Goal: Download file/media

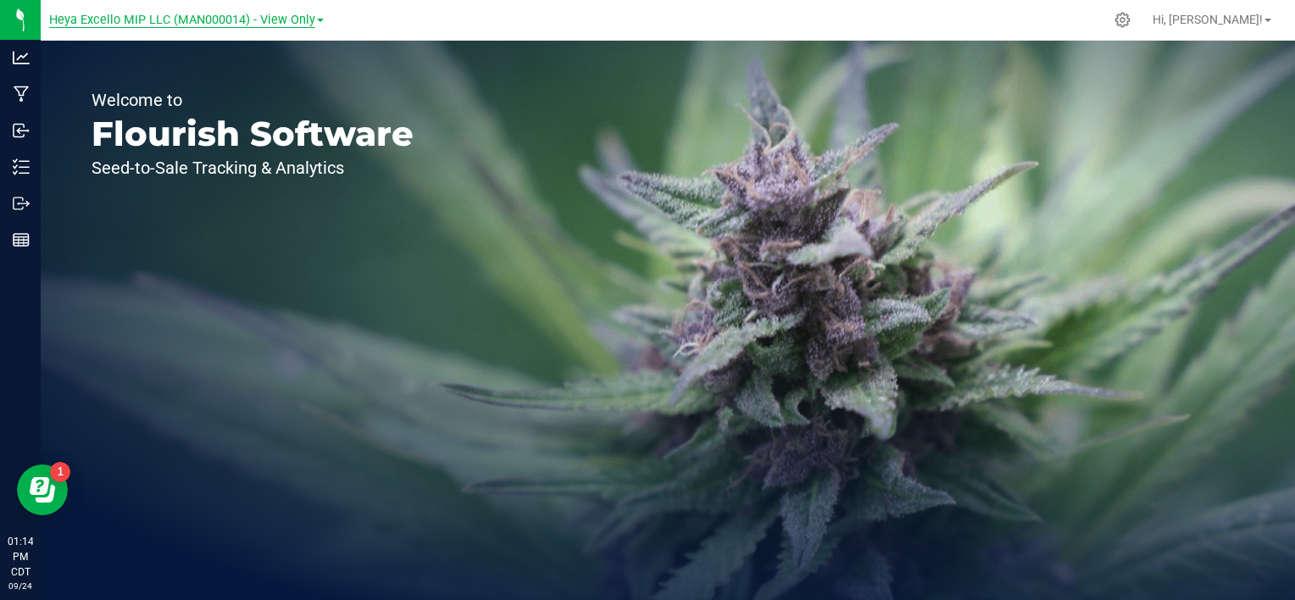
click at [305, 20] on span "Heya Excello MIP LLC (MAN000014) - View Only" at bounding box center [182, 20] width 266 height 15
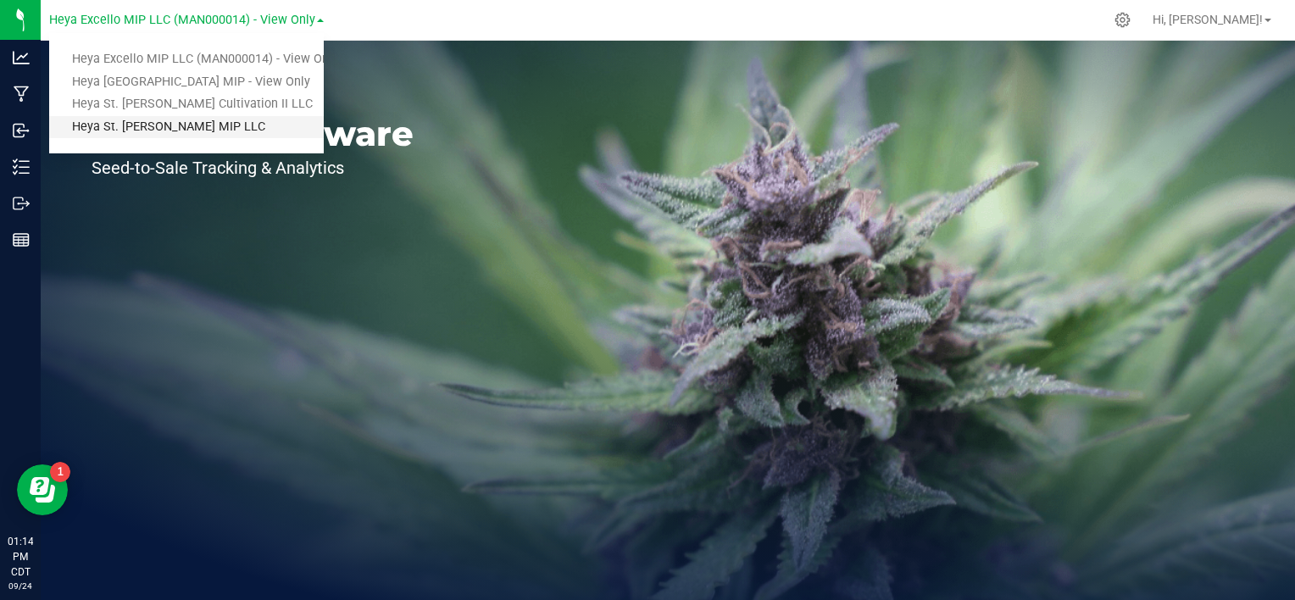
click at [216, 130] on link "Heya St. [PERSON_NAME] MIP LLC" at bounding box center [186, 127] width 275 height 23
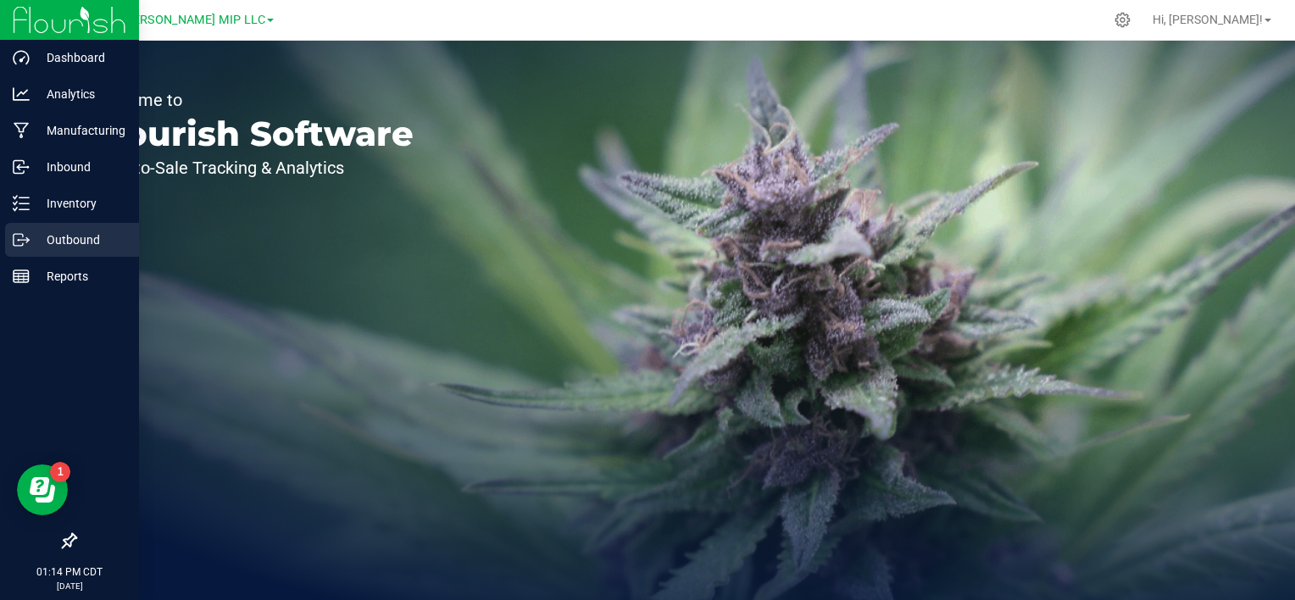
click at [80, 233] on p "Outbound" at bounding box center [81, 240] width 102 height 20
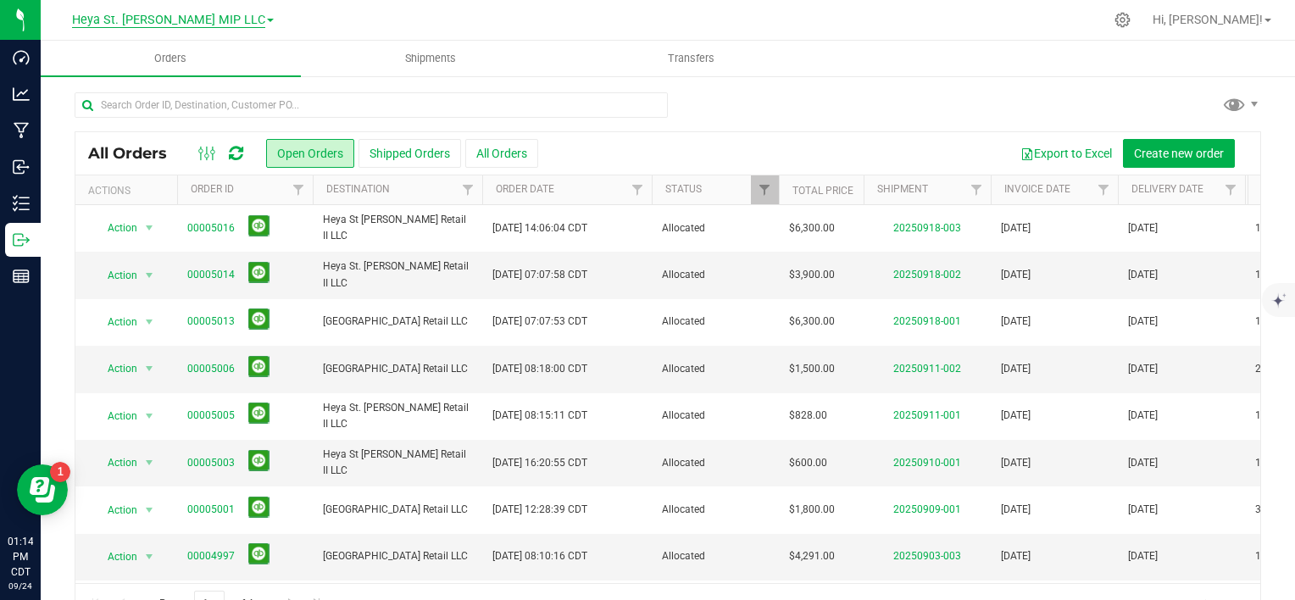
click at [224, 18] on span "Heya St. [PERSON_NAME] MIP LLC" at bounding box center [168, 20] width 193 height 15
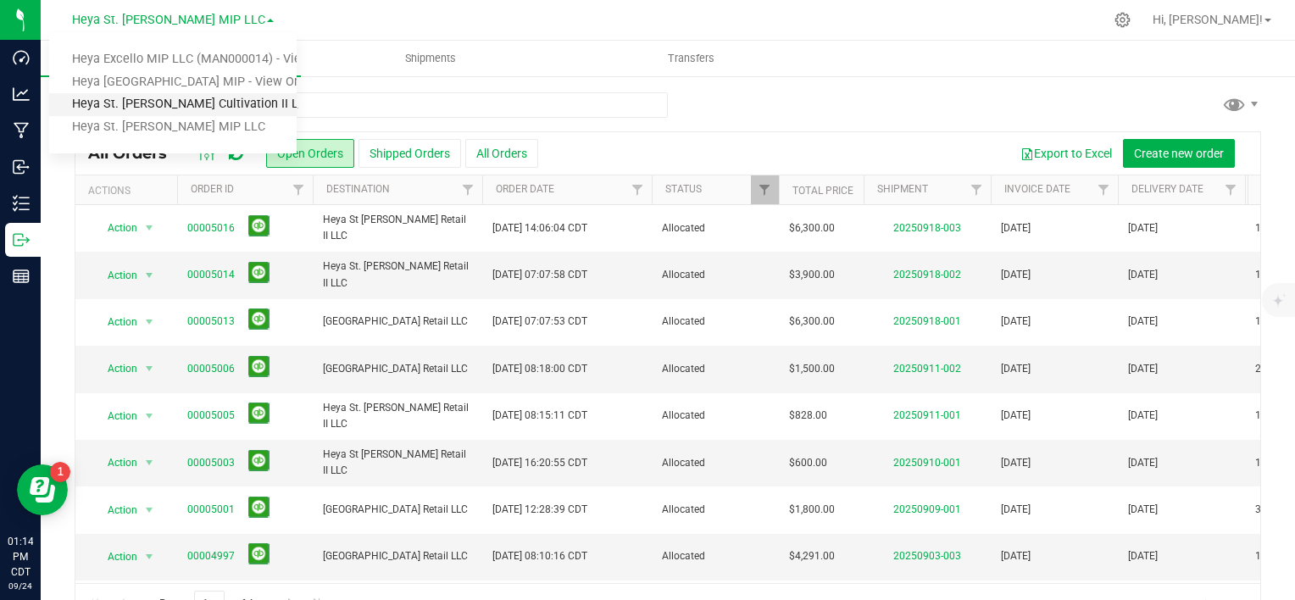
click at [180, 102] on link "Heya St. [PERSON_NAME] Cultivation II LLC" at bounding box center [172, 104] width 247 height 23
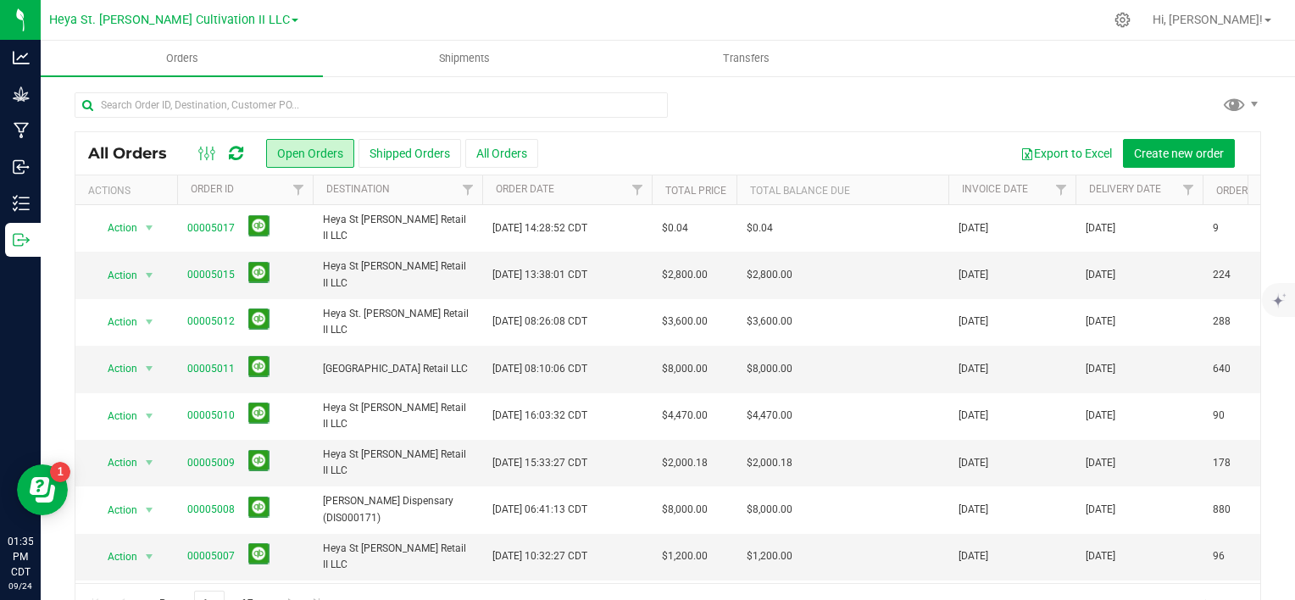
click at [291, 19] on span at bounding box center [294, 20] width 7 height 3
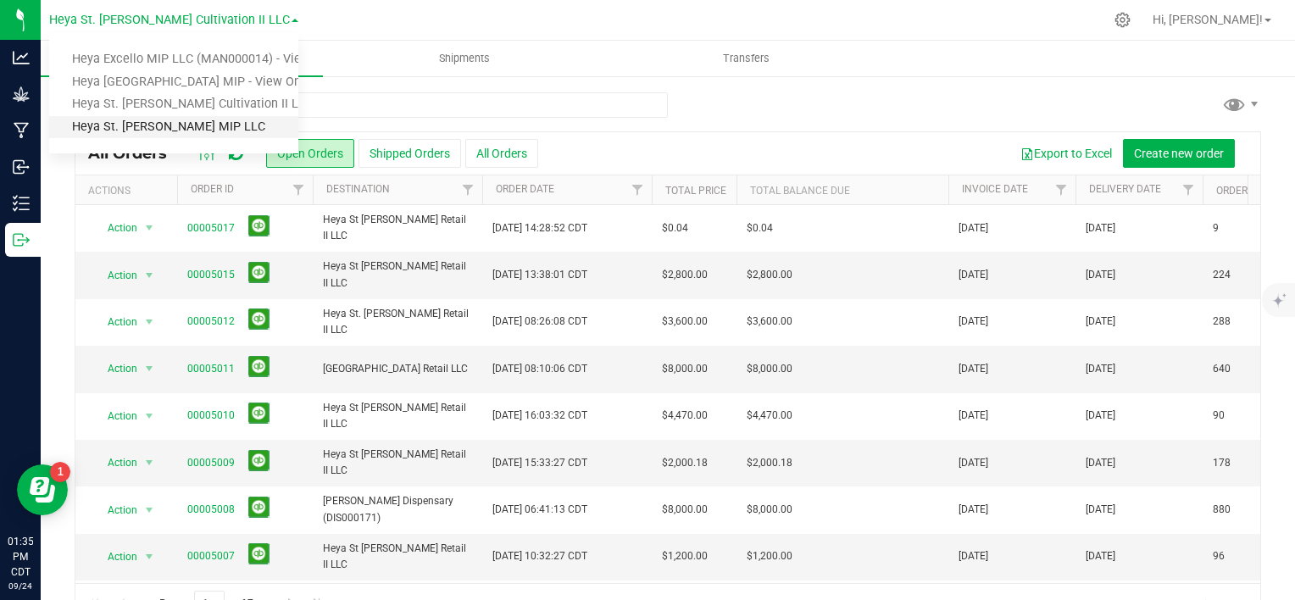
click at [223, 124] on link "Heya St. [PERSON_NAME] MIP LLC" at bounding box center [173, 127] width 249 height 23
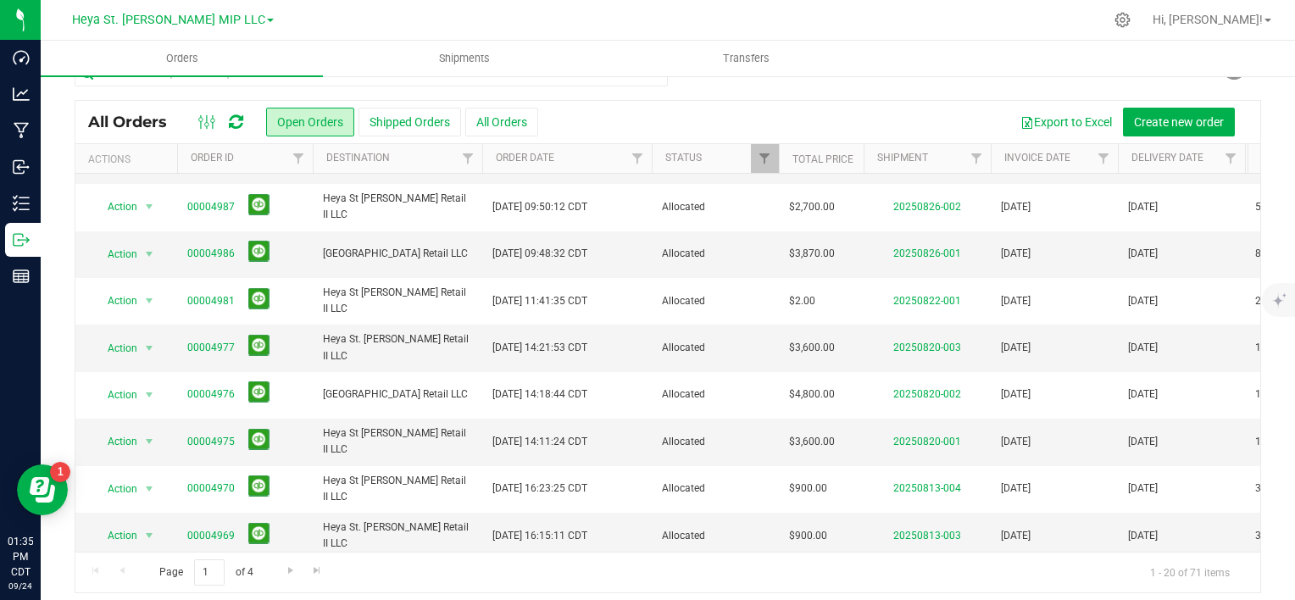
scroll to position [41, 0]
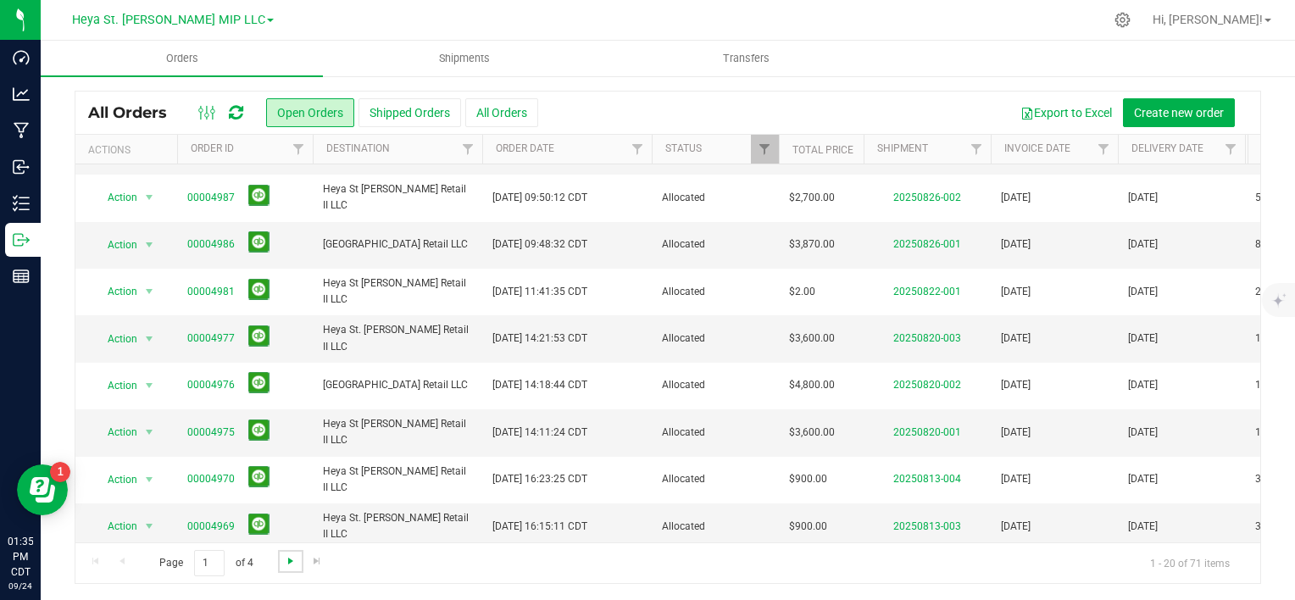
click at [289, 558] on span "Go to the next page" at bounding box center [291, 561] width 14 height 14
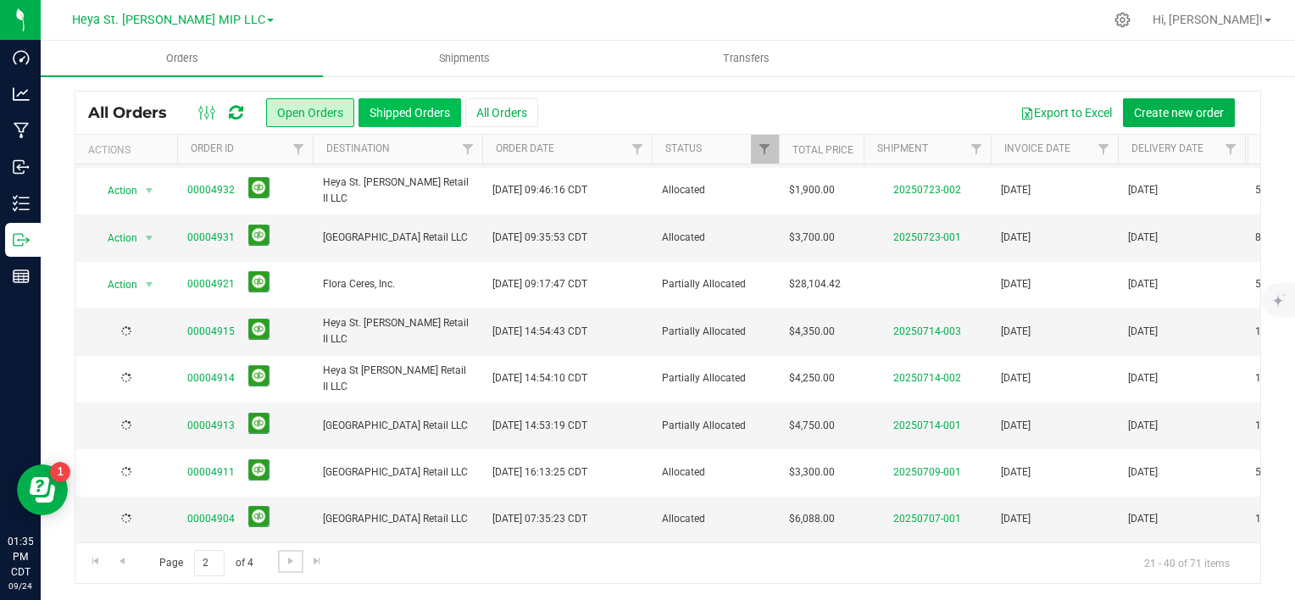
scroll to position [0, 0]
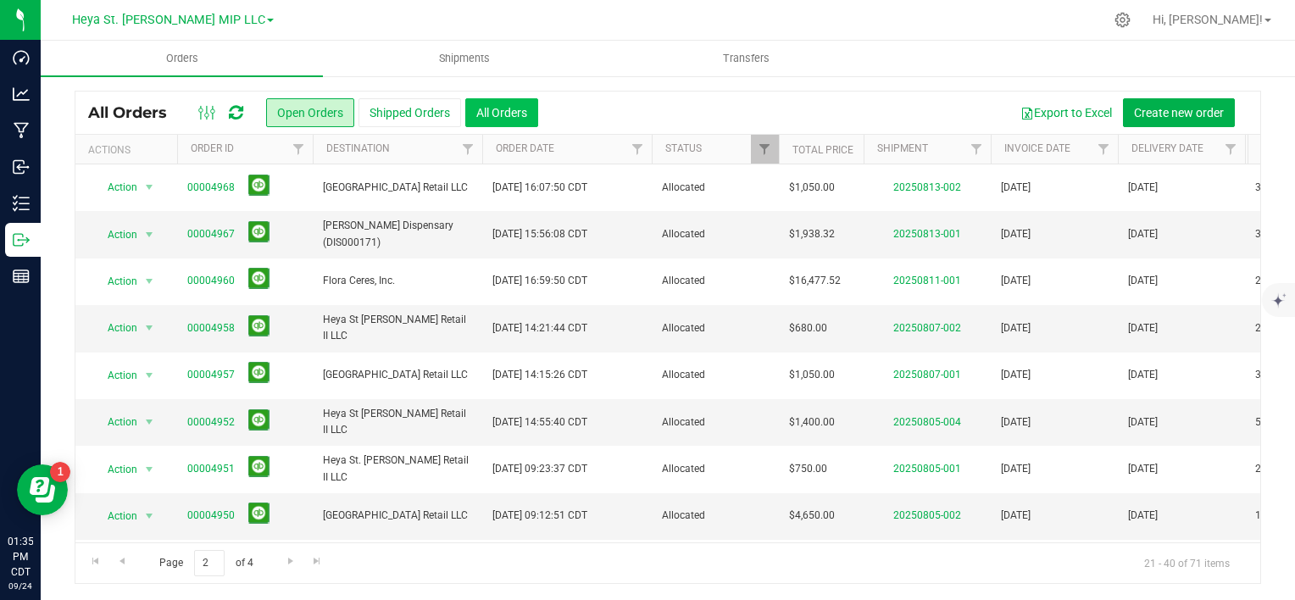
click at [519, 109] on button "All Orders" at bounding box center [501, 112] width 73 height 29
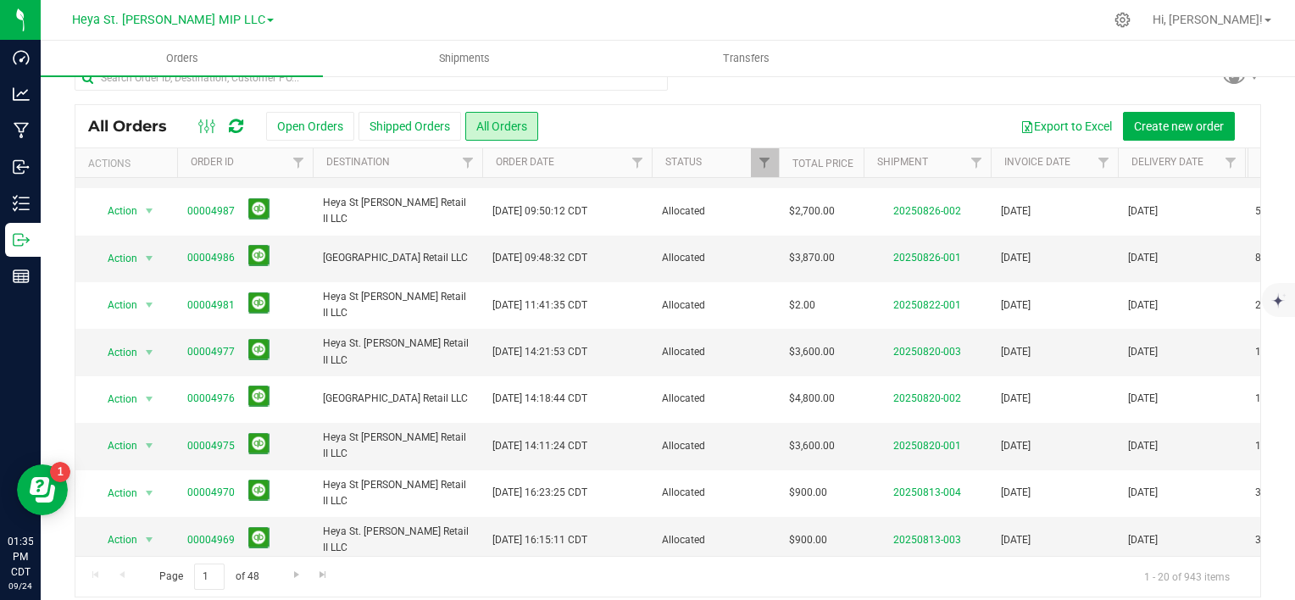
scroll to position [41, 0]
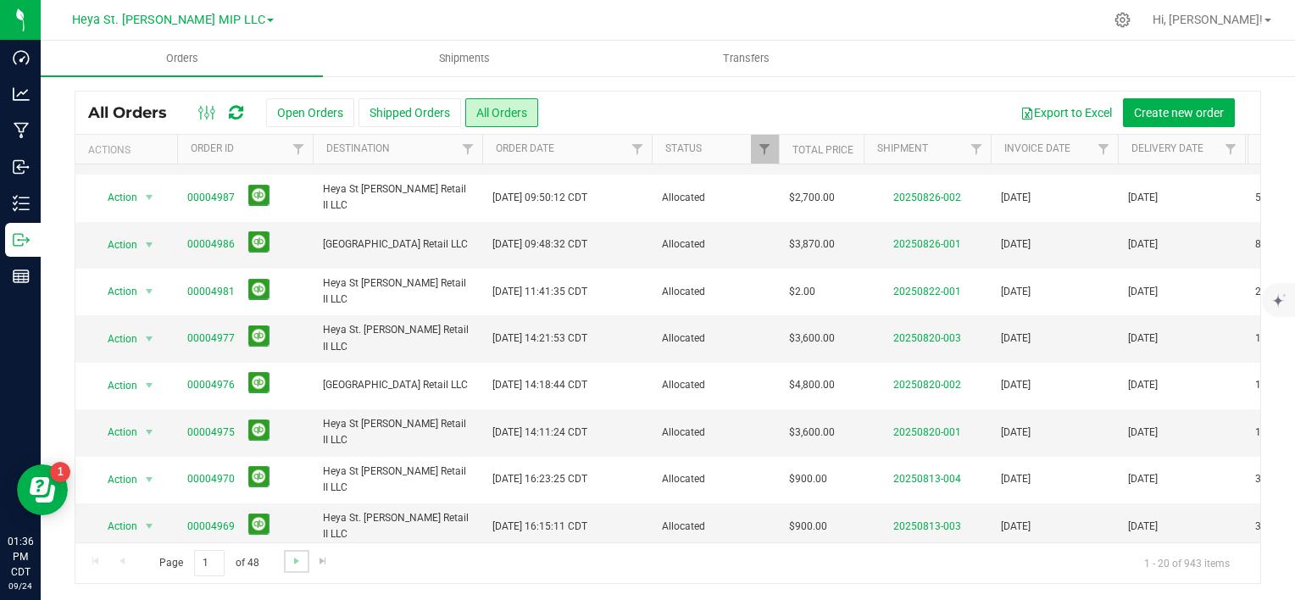
click at [284, 555] on link "Go to the next page" at bounding box center [296, 561] width 25 height 23
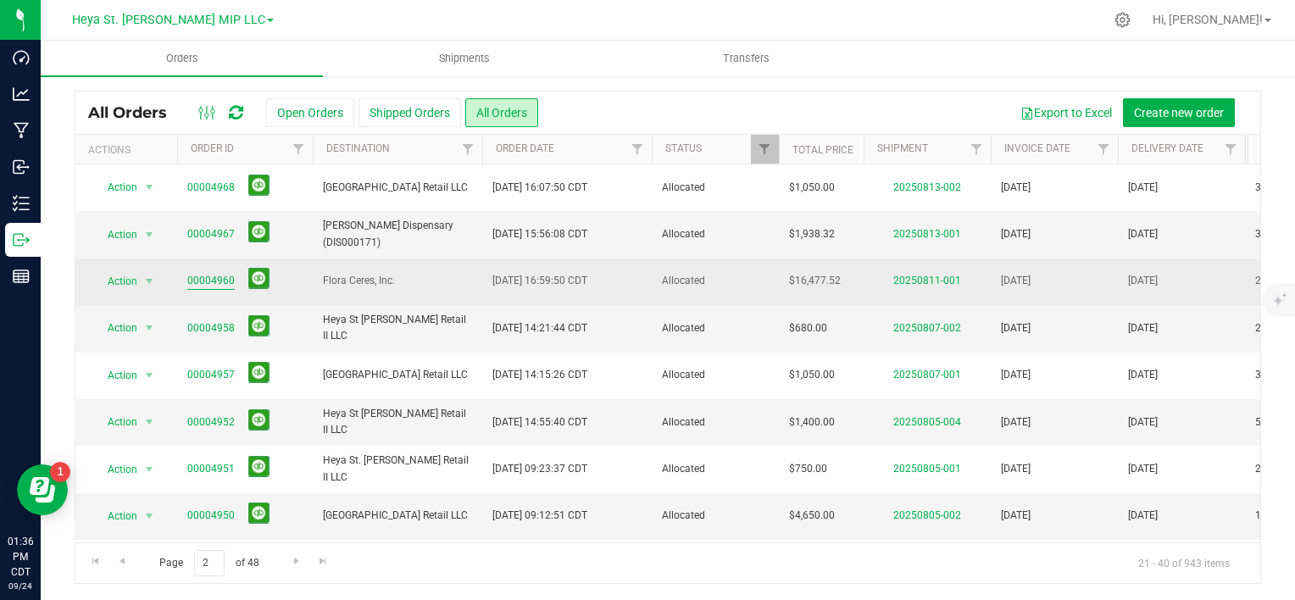
click at [205, 281] on link "00004960" at bounding box center [210, 281] width 47 height 16
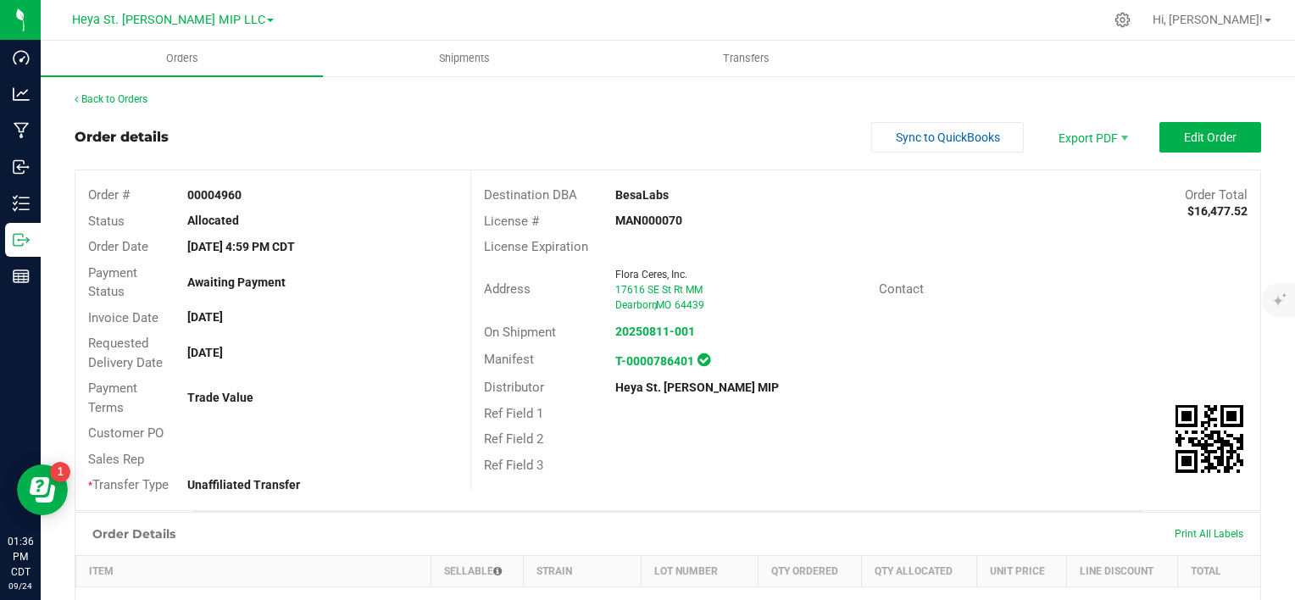
click at [98, 105] on div "Back to Orders" at bounding box center [668, 99] width 1186 height 15
click at [95, 98] on link "Back to Orders" at bounding box center [111, 99] width 73 height 12
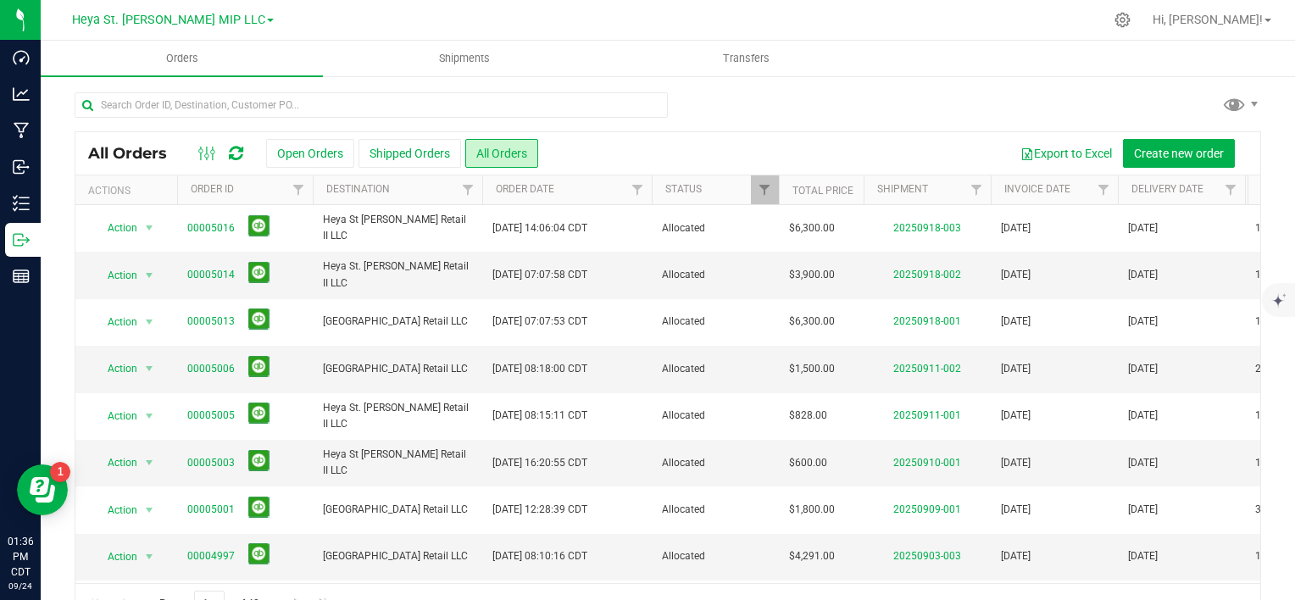
click at [232, 15] on link "Heya St. [PERSON_NAME] MIP LLC" at bounding box center [173, 19] width 202 height 16
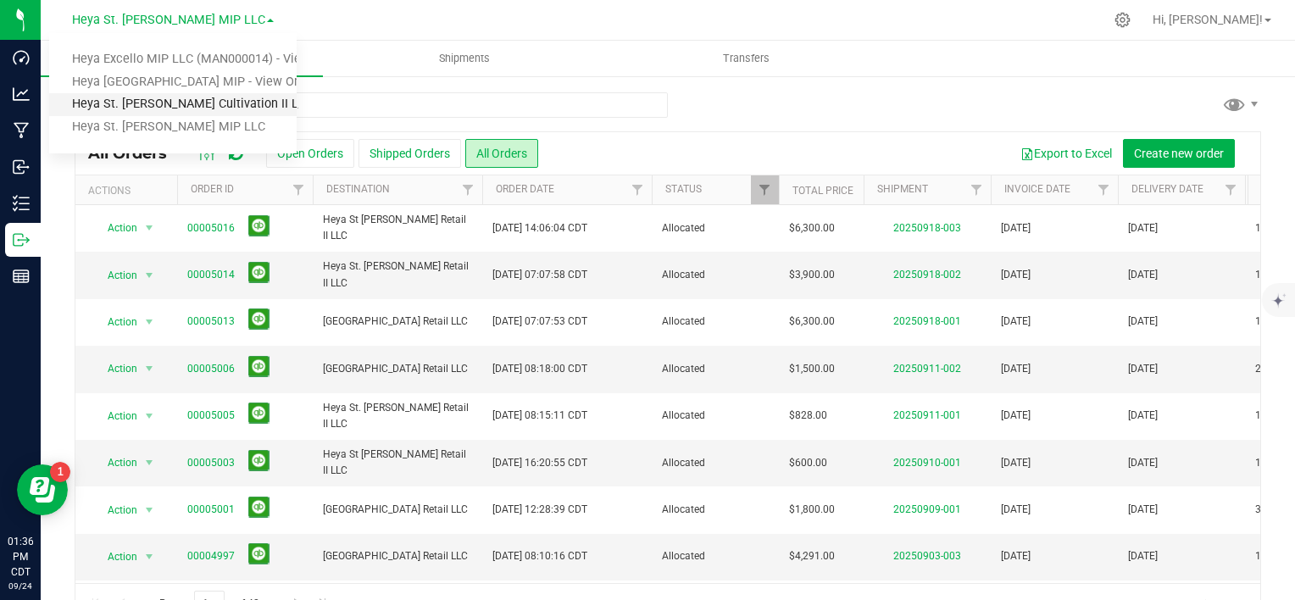
click at [204, 112] on link "Heya St. [PERSON_NAME] Cultivation II LLC" at bounding box center [172, 104] width 247 height 23
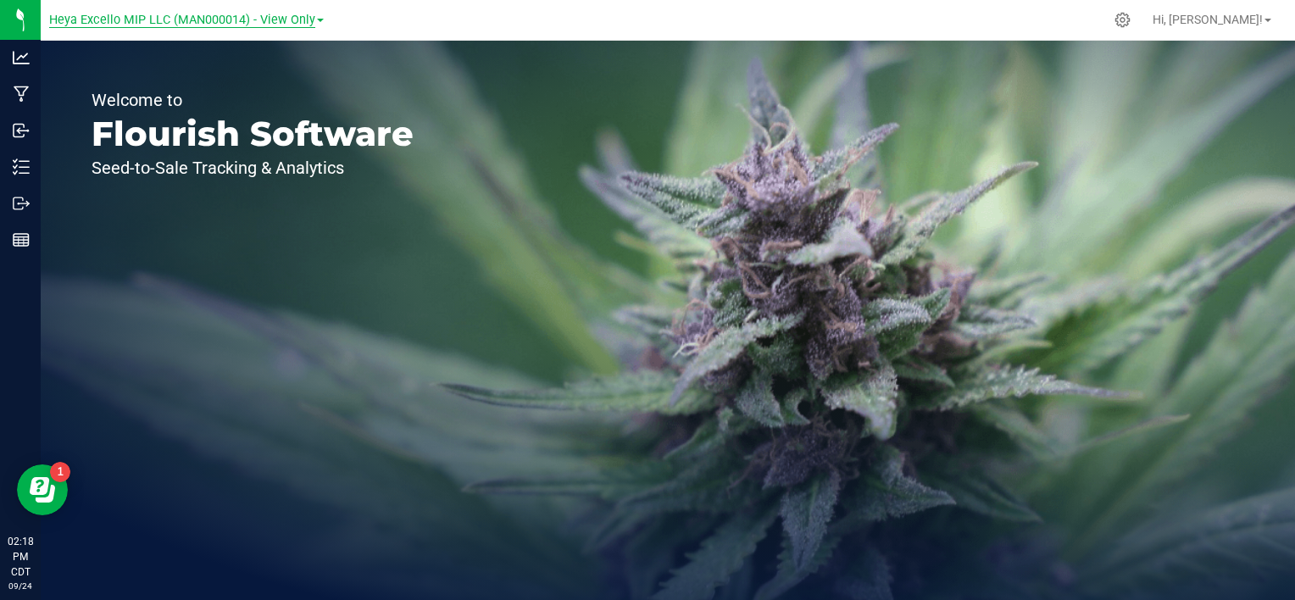
click at [310, 17] on span "Heya Excello MIP LLC (MAN000014) - View Only" at bounding box center [182, 20] width 266 height 15
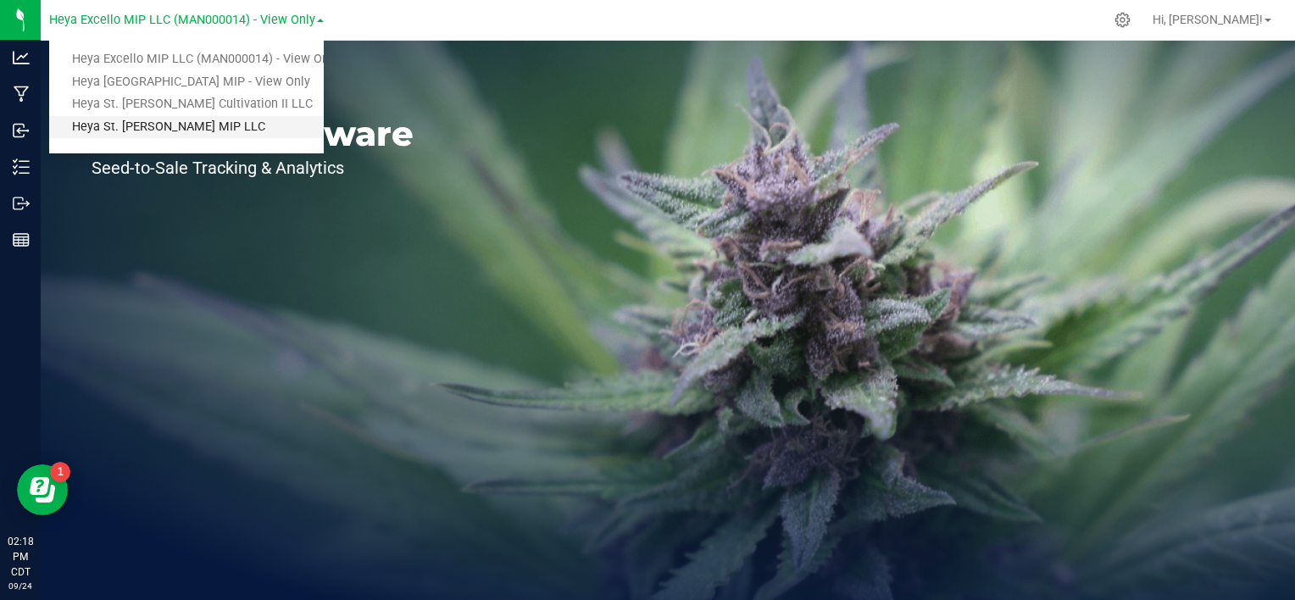
click at [217, 124] on link "Heya St. [PERSON_NAME] MIP LLC" at bounding box center [186, 127] width 275 height 23
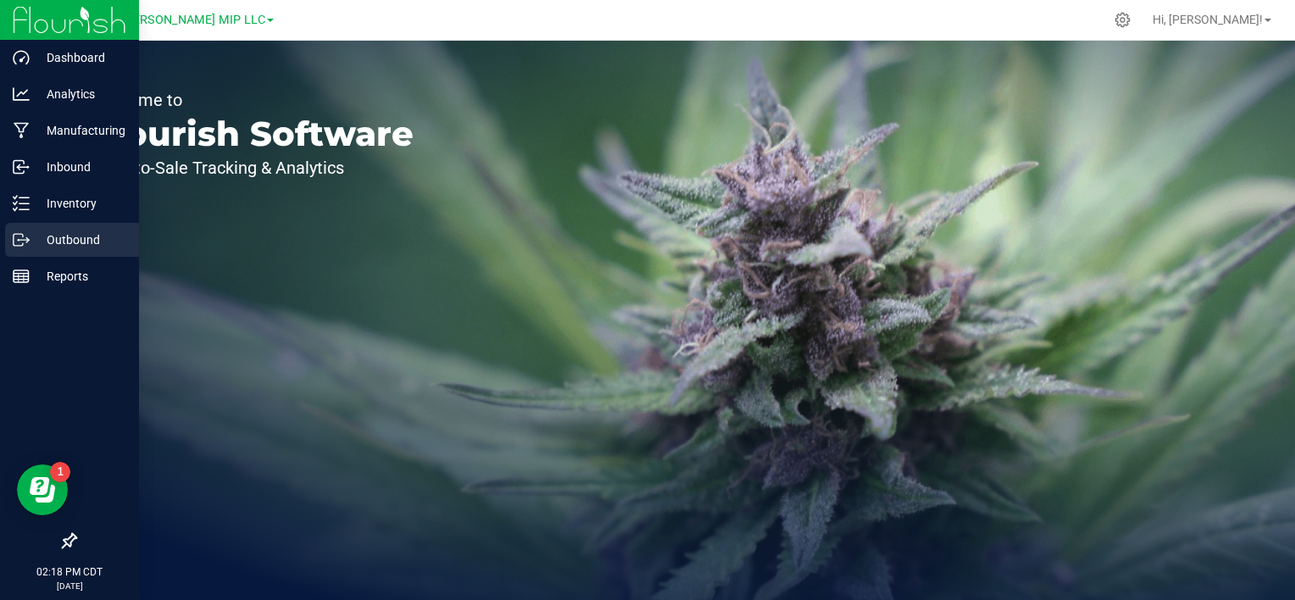
click at [78, 240] on p "Outbound" at bounding box center [81, 240] width 102 height 20
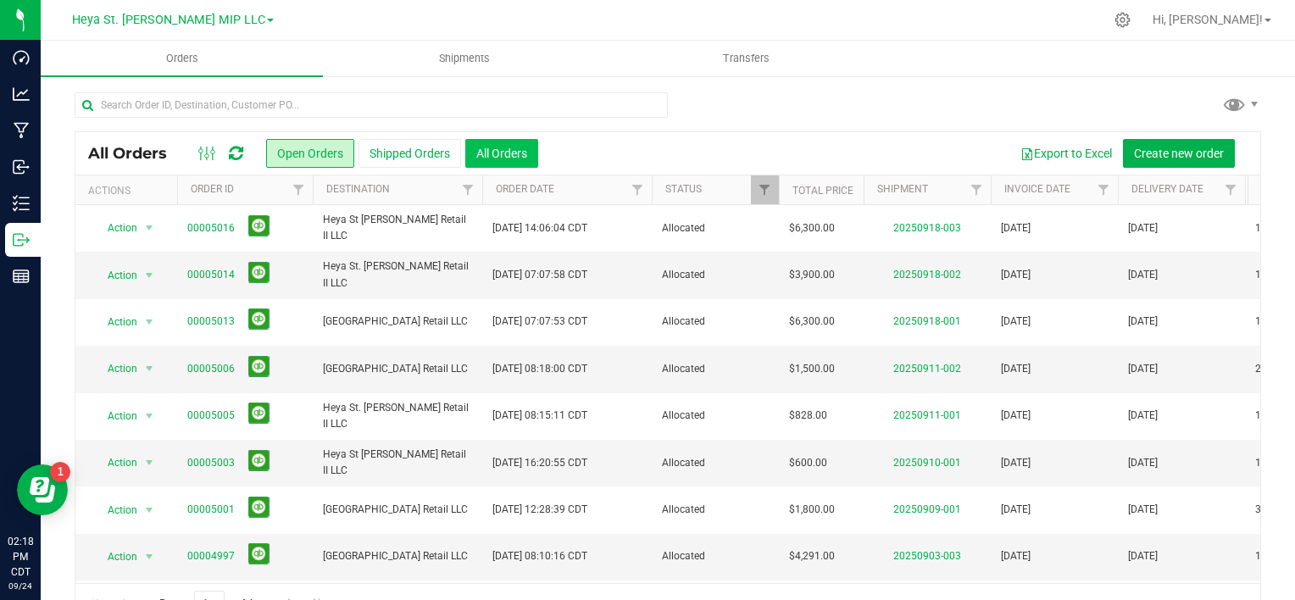
click at [519, 143] on button "All Orders" at bounding box center [501, 153] width 73 height 29
click at [234, 15] on link "Heya St. [PERSON_NAME] MIP LLC" at bounding box center [173, 19] width 202 height 16
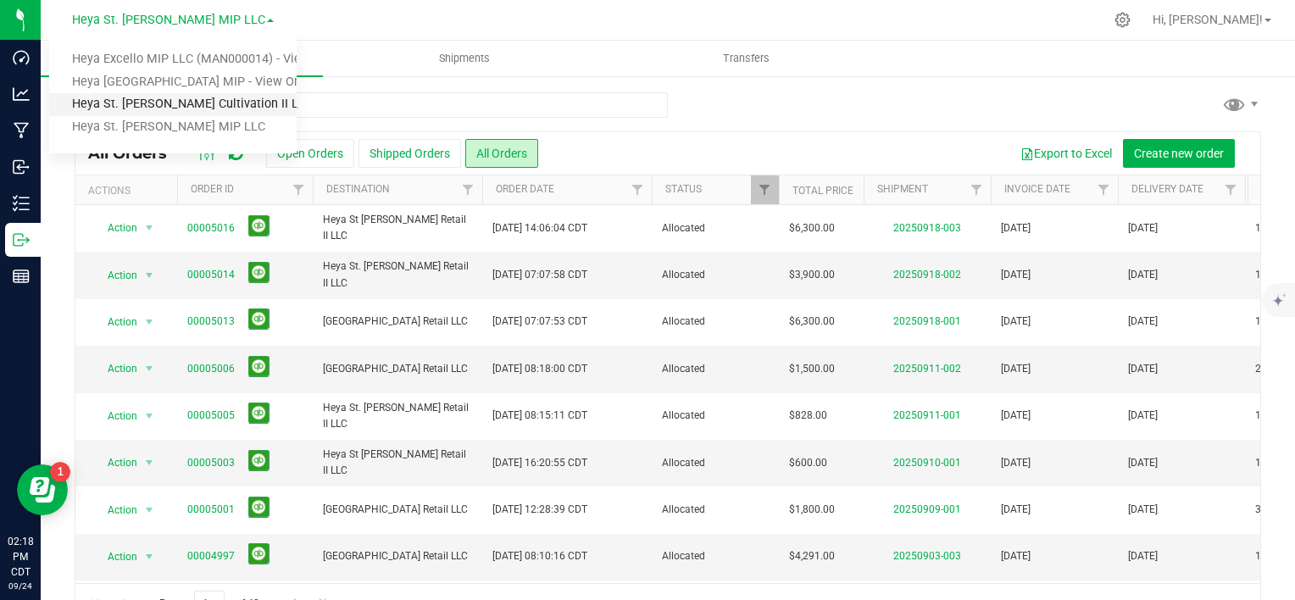
click at [210, 112] on link "Heya St. [PERSON_NAME] Cultivation II LLC" at bounding box center [172, 104] width 247 height 23
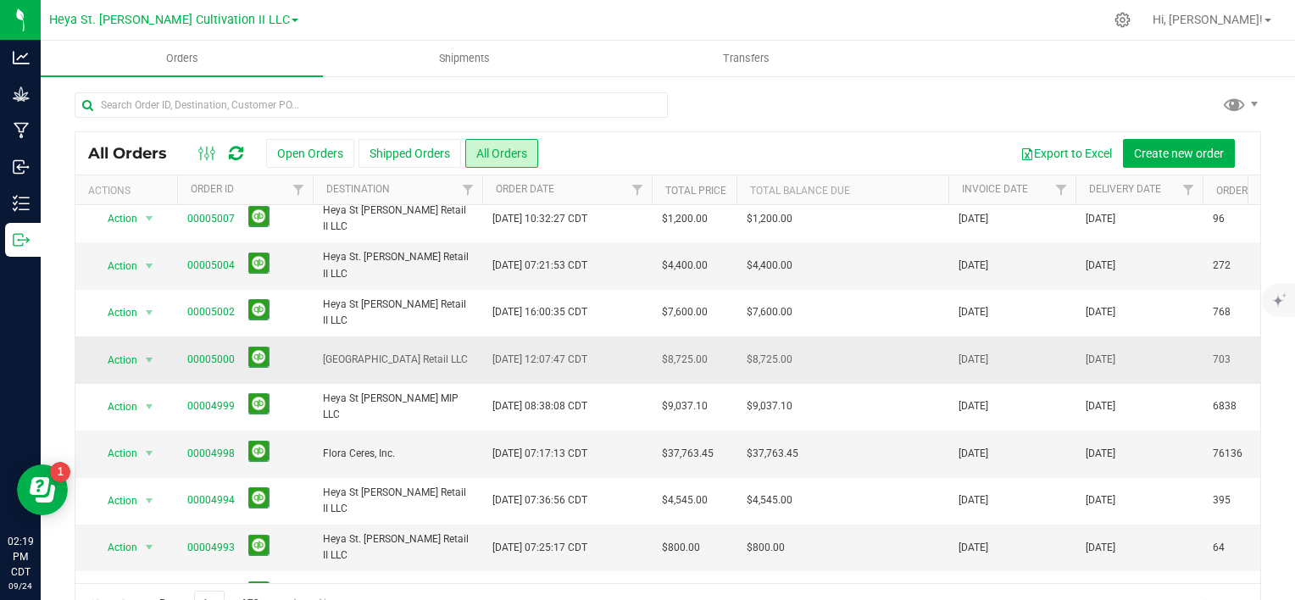
scroll to position [508, 0]
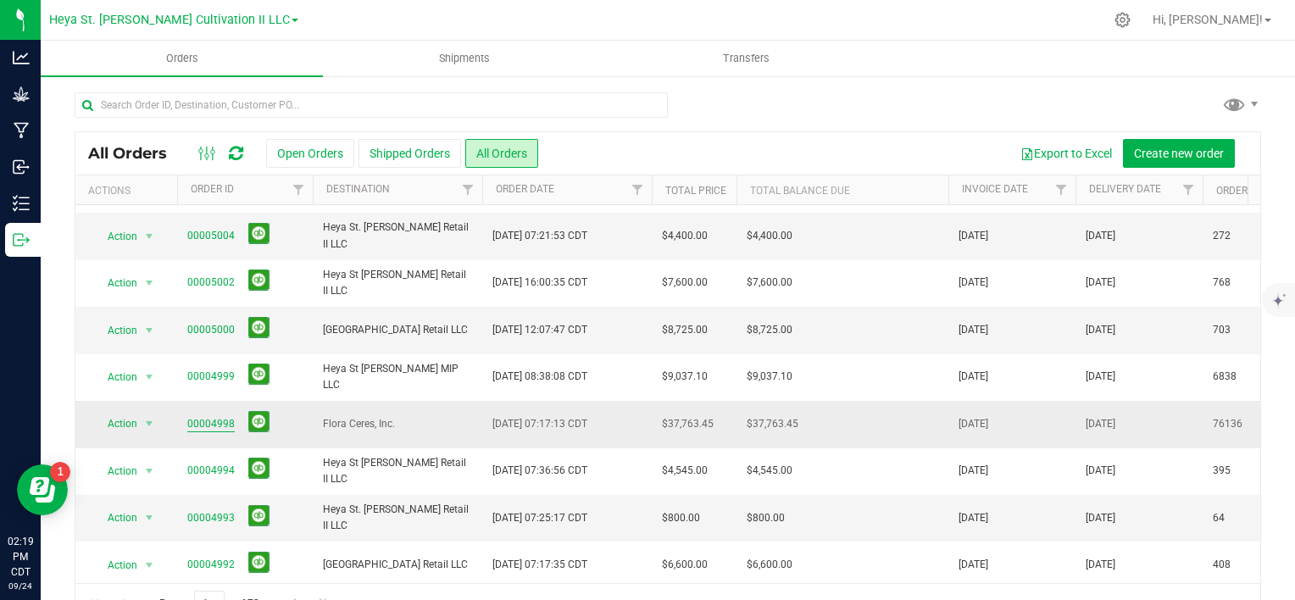
click at [214, 425] on link "00004998" at bounding box center [210, 424] width 47 height 16
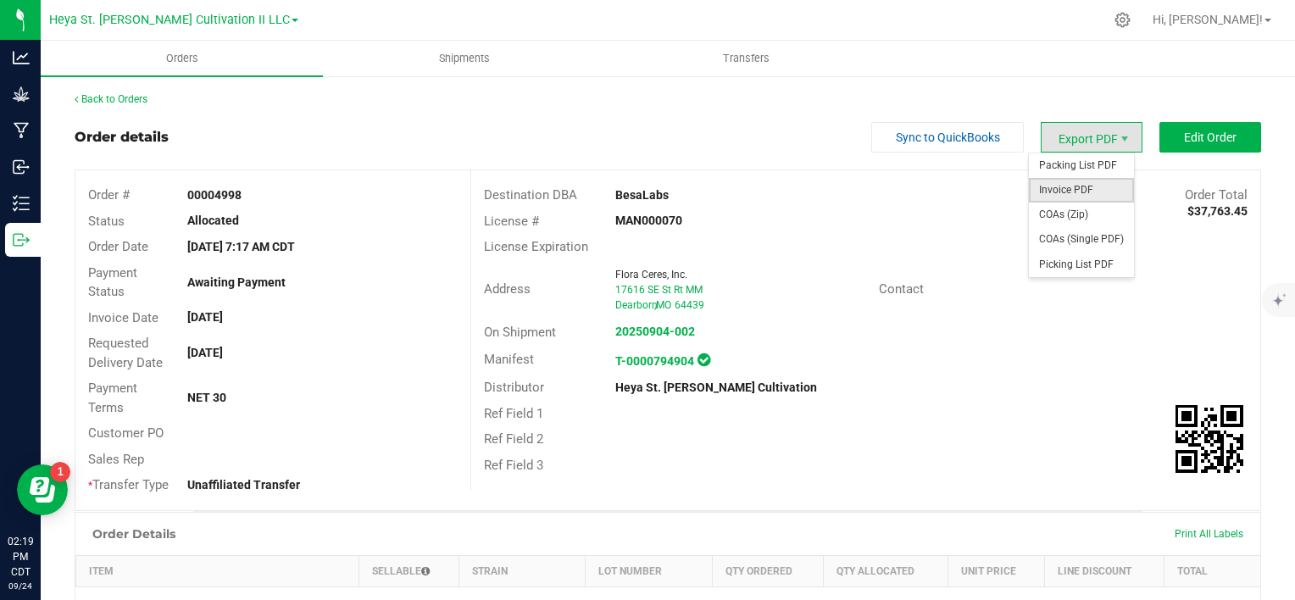
click at [1086, 192] on span "Invoice PDF" at bounding box center [1081, 190] width 105 height 25
